Goal: Navigation & Orientation: Find specific page/section

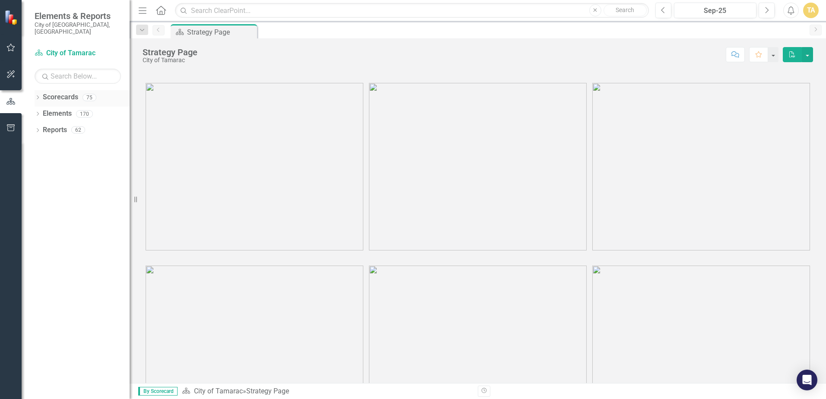
click at [38, 96] on icon "Dropdown" at bounding box center [38, 98] width 6 height 5
click at [43, 111] on icon at bounding box center [42, 113] width 2 height 4
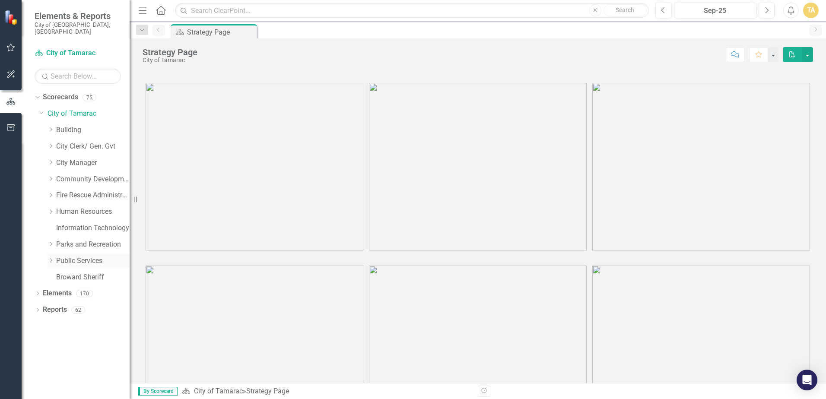
click at [52, 258] on icon "Dropdown" at bounding box center [51, 260] width 6 height 5
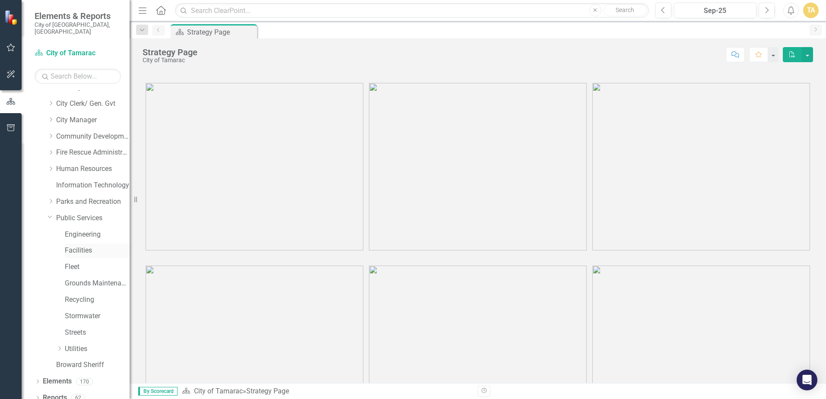
scroll to position [43, 0]
click at [60, 345] on icon "Dropdown" at bounding box center [59, 347] width 6 height 5
click at [69, 329] on icon "Dropdown" at bounding box center [68, 331] width 6 height 5
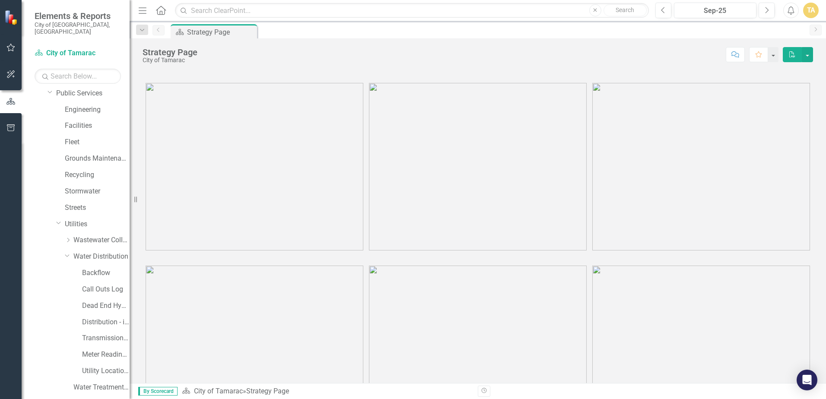
scroll to position [179, 0]
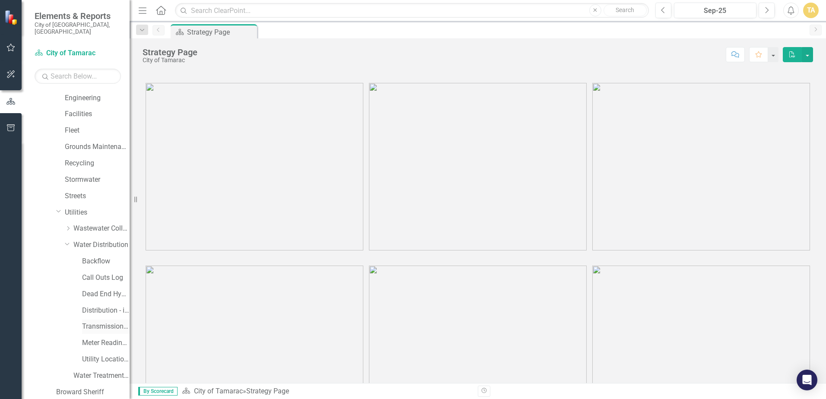
click at [90, 322] on link "Transmission and Distribution" at bounding box center [106, 327] width 48 height 10
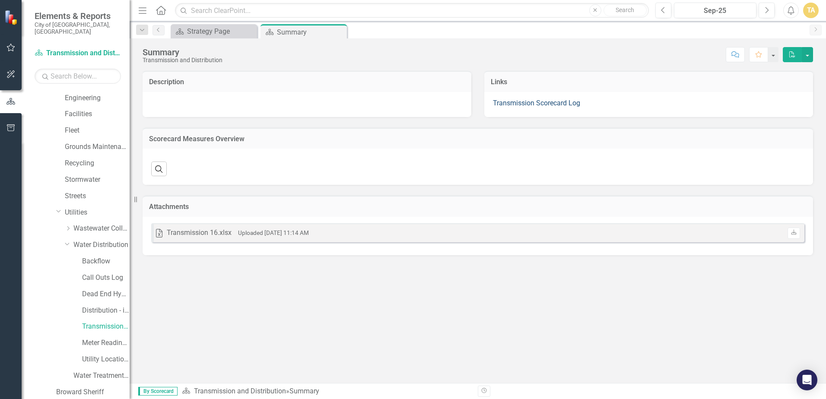
click at [527, 105] on link "Transmission Scorecard Log" at bounding box center [536, 103] width 87 height 8
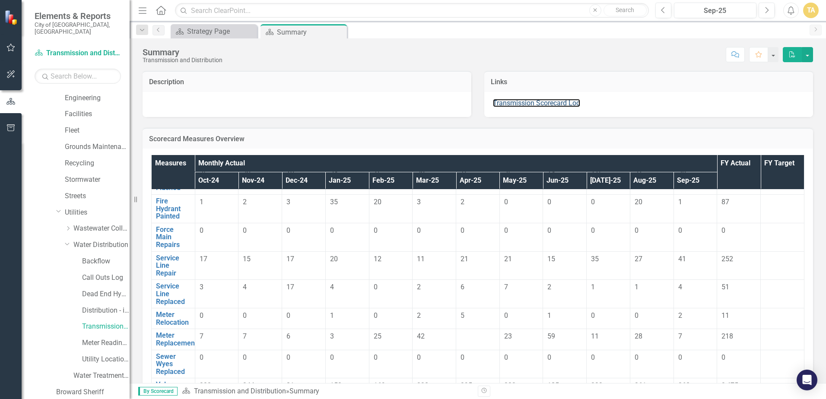
scroll to position [173, 0]
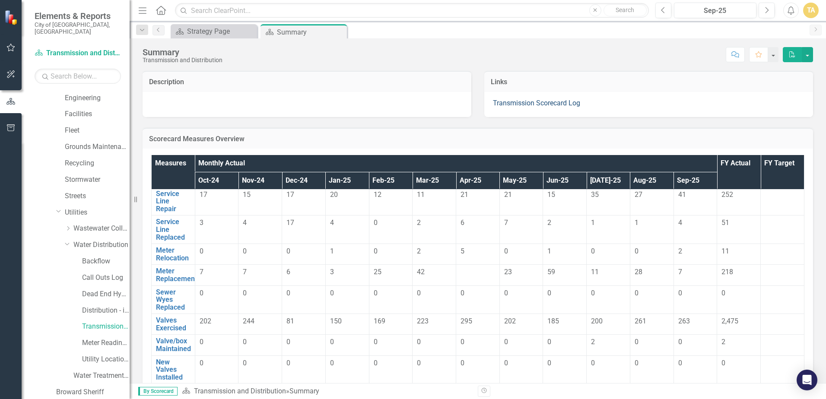
click at [534, 101] on link "Transmission Scorecard Log" at bounding box center [536, 103] width 87 height 8
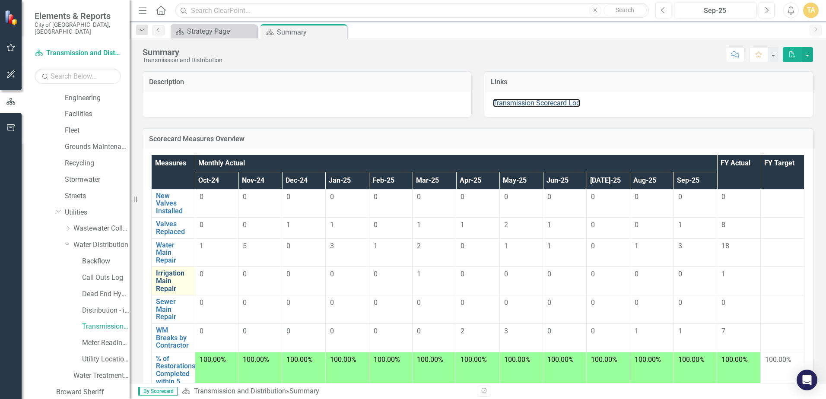
scroll to position [345, 0]
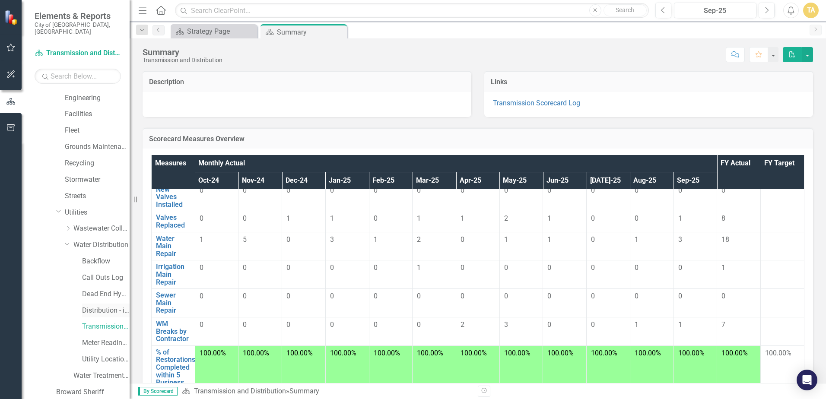
click at [104, 306] on link "Distribution - inactive scorecard (combined with transmission in [DATE])" at bounding box center [106, 311] width 48 height 10
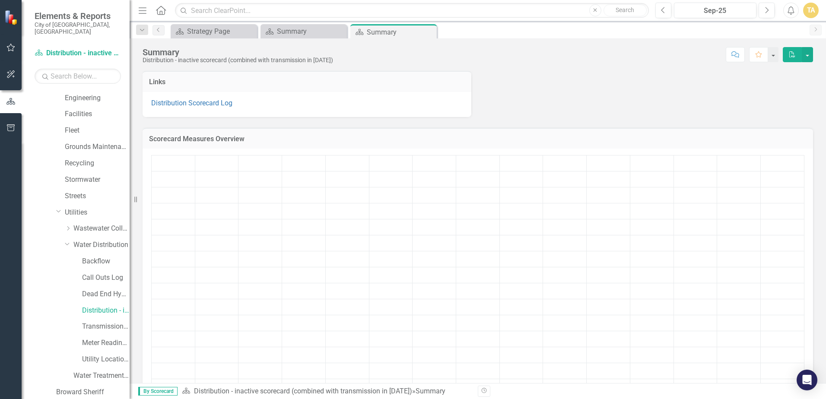
click at [207, 105] on link "Distribution Scorecard Log" at bounding box center [191, 103] width 81 height 8
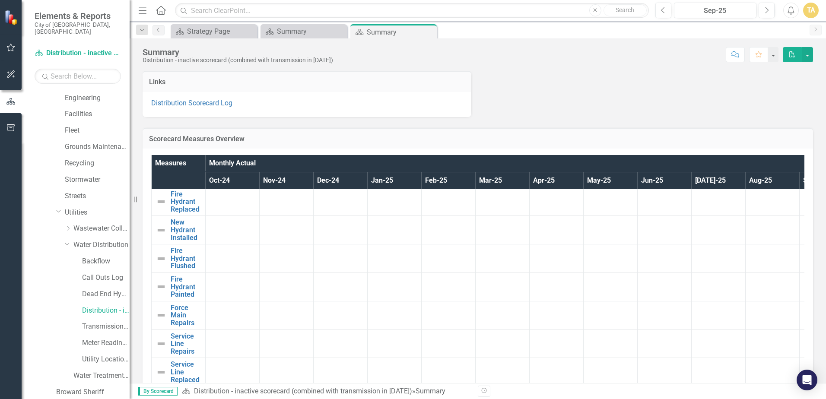
scroll to position [86, 0]
click at [98, 322] on link "Transmission and Distribution" at bounding box center [106, 327] width 48 height 10
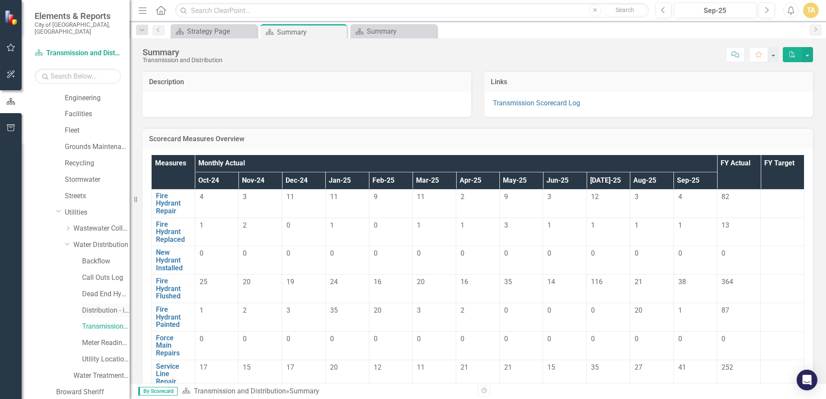
click at [86, 306] on link "Distribution - inactive scorecard (combined with transmission in [DATE])" at bounding box center [106, 311] width 48 height 10
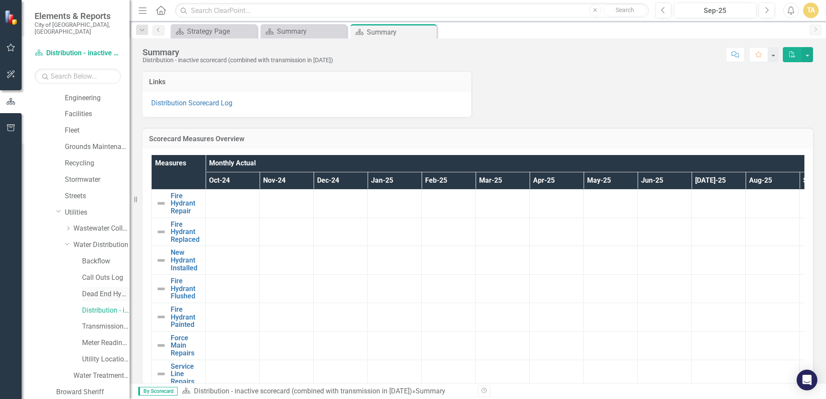
click at [91, 289] on link "Dead End Hydrant Flushing Log" at bounding box center [106, 294] width 48 height 10
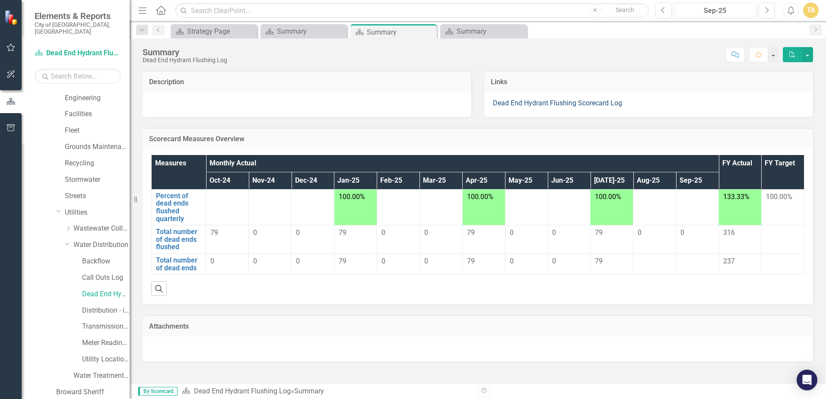
click at [512, 105] on link "Dead End Hydrant Flushing Scorecard Log" at bounding box center [557, 103] width 129 height 8
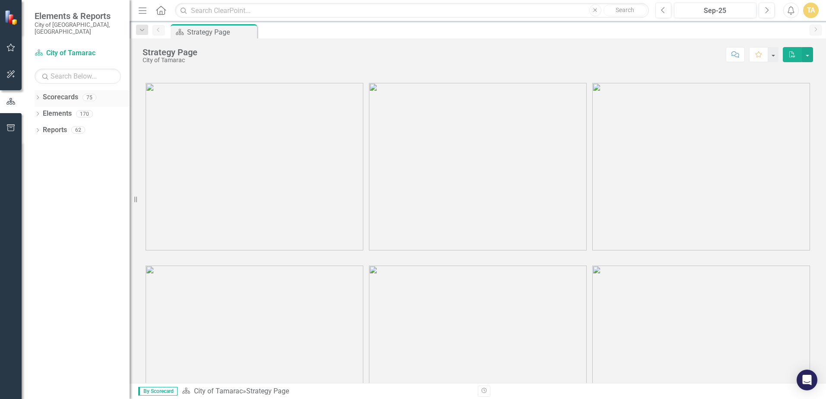
click at [38, 96] on icon "Dropdown" at bounding box center [38, 98] width 6 height 5
click at [43, 111] on icon at bounding box center [42, 113] width 2 height 4
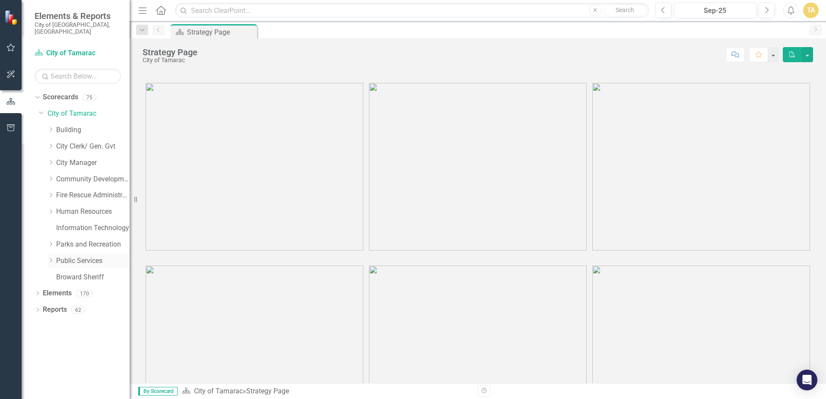
click at [51, 258] on icon at bounding box center [51, 260] width 2 height 4
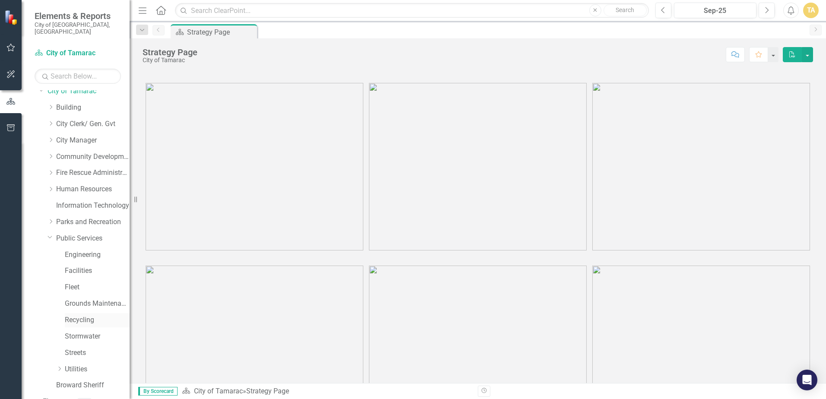
scroll to position [43, 0]
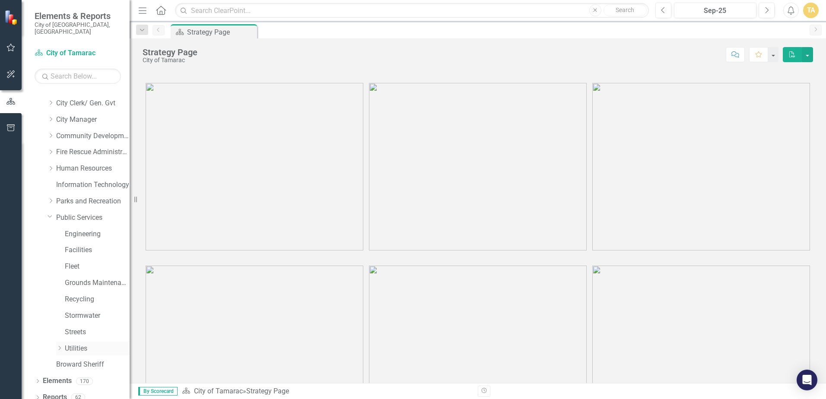
click at [60, 345] on icon "Dropdown" at bounding box center [59, 347] width 6 height 5
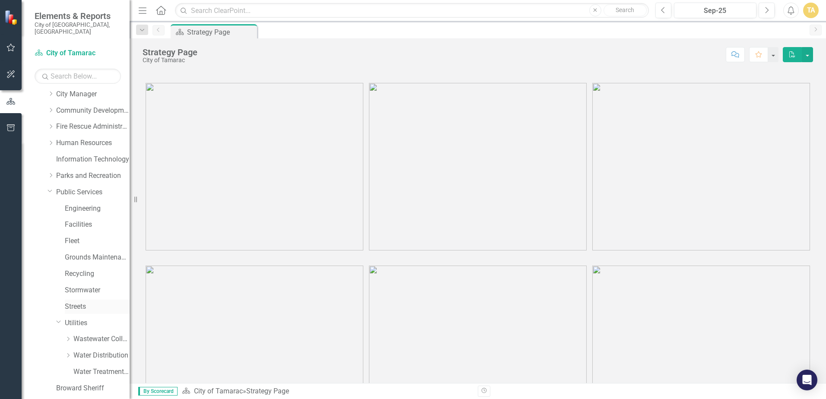
scroll to position [93, 0]
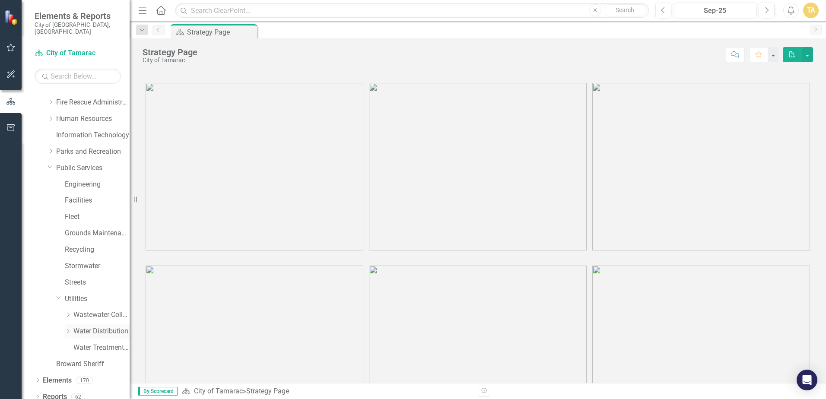
click at [69, 329] on icon "Dropdown" at bounding box center [68, 331] width 6 height 5
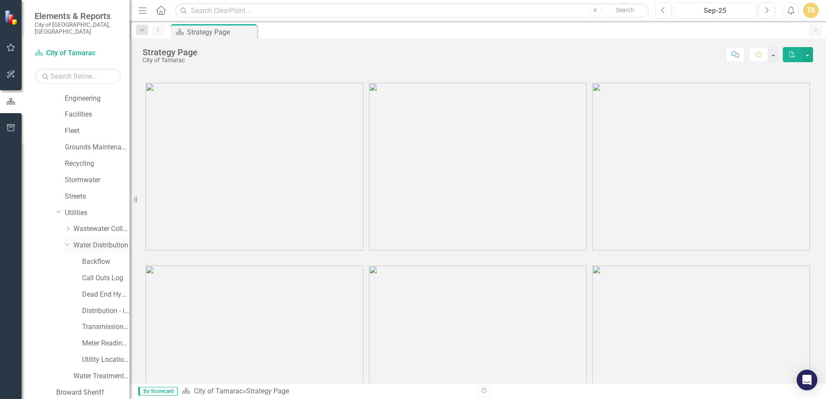
scroll to position [179, 0]
click at [98, 322] on link "Transmission and Distribution" at bounding box center [106, 327] width 48 height 10
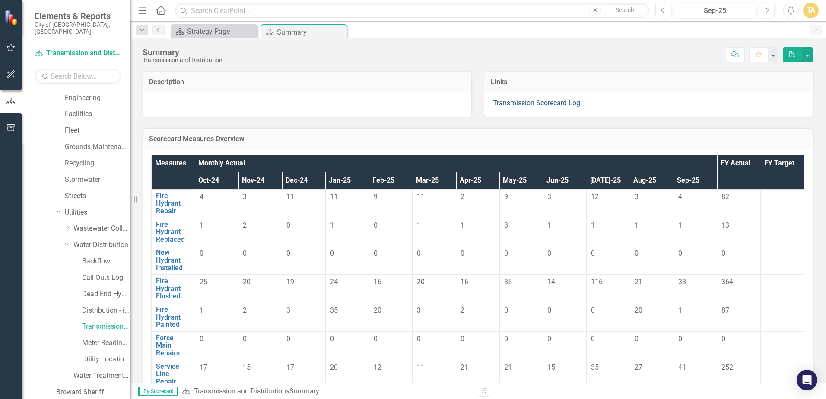
click at [518, 105] on link "Transmission Scorecard Log" at bounding box center [536, 103] width 87 height 8
click at [515, 103] on link "Transmission Scorecard Log" at bounding box center [536, 103] width 87 height 8
click at [514, 104] on link "Transmission Scorecard Log" at bounding box center [536, 103] width 87 height 8
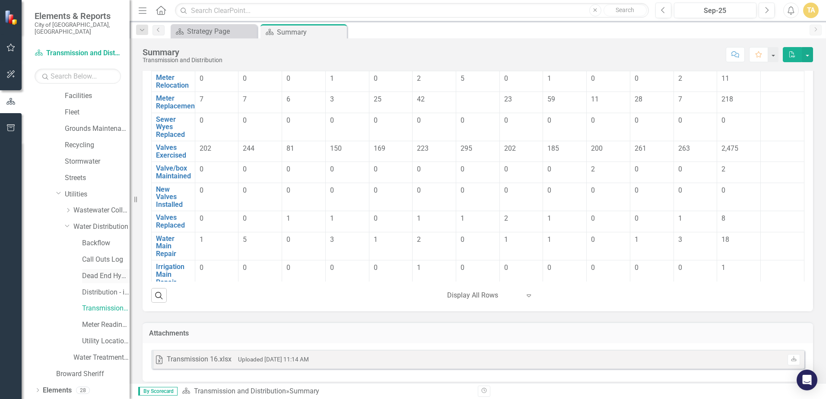
scroll to position [207, 0]
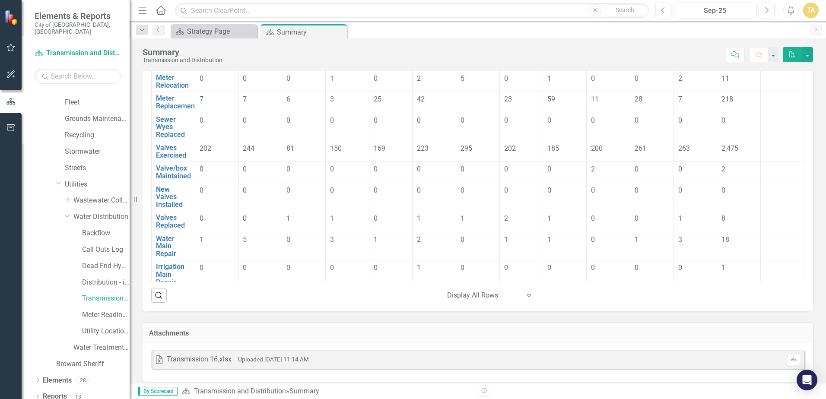
click at [200, 362] on div "Transmission 16.xlsx" at bounding box center [199, 360] width 65 height 10
click at [200, 361] on div "Transmission 16.xlsx" at bounding box center [199, 360] width 65 height 10
